Goal: Information Seeking & Learning: Learn about a topic

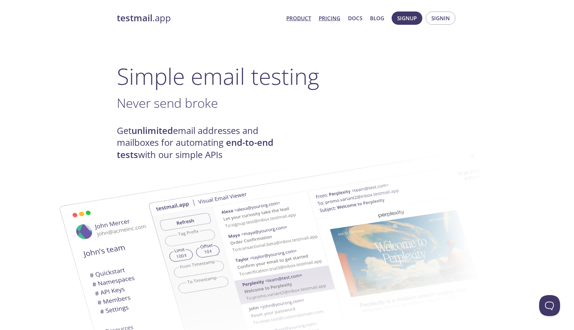
click at [329, 20] on link "Pricing" at bounding box center [330, 18] width 22 height 9
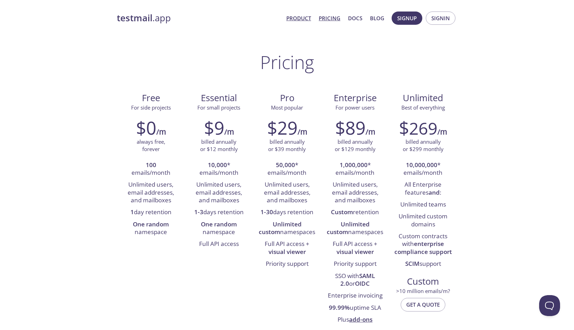
click at [299, 15] on link "Product" at bounding box center [298, 18] width 25 height 9
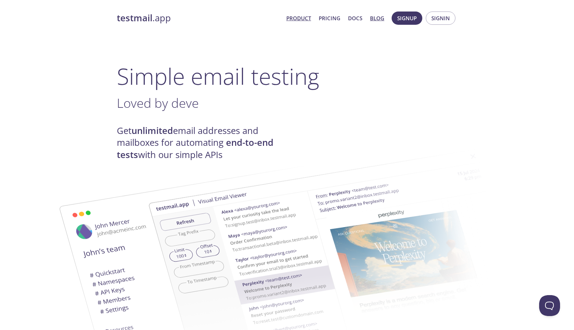
click at [384, 17] on link "Blog" at bounding box center [377, 18] width 14 height 9
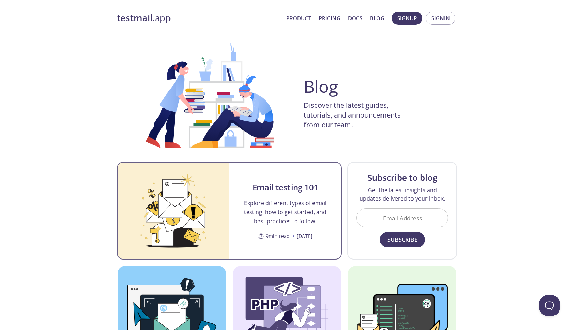
click at [286, 187] on h2 "Email testing 101" at bounding box center [285, 187] width 66 height 11
